Goal: Information Seeking & Learning: Learn about a topic

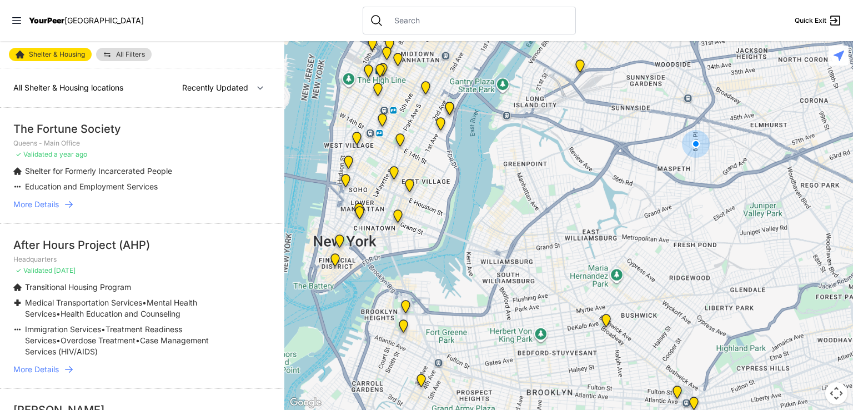
select select "nearby"
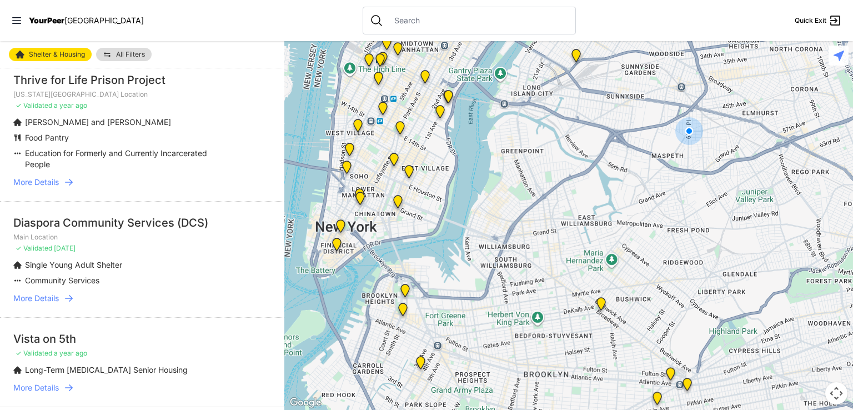
scroll to position [2451, 0]
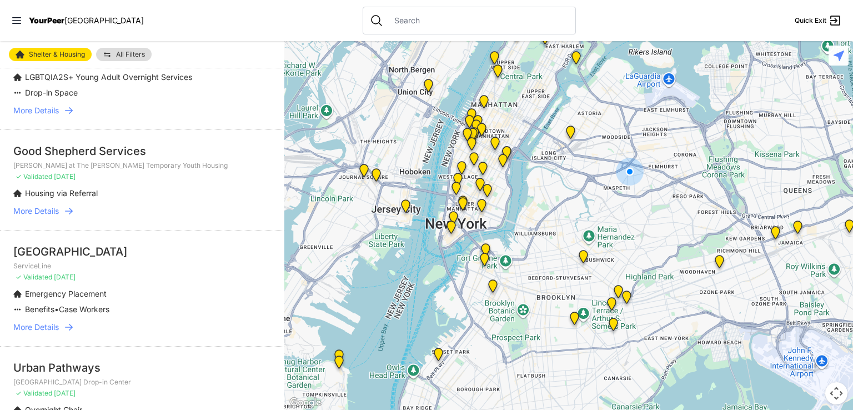
scroll to position [338, 0]
